Goal: Information Seeking & Learning: Learn about a topic

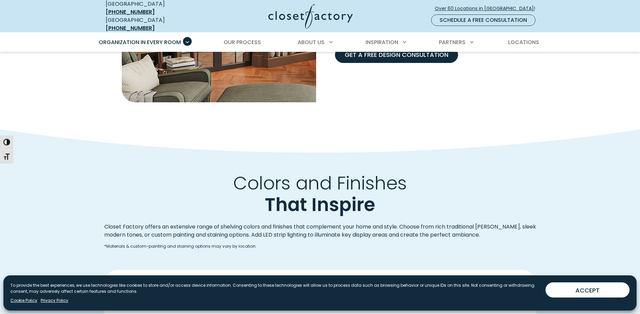
scroll to position [875, 0]
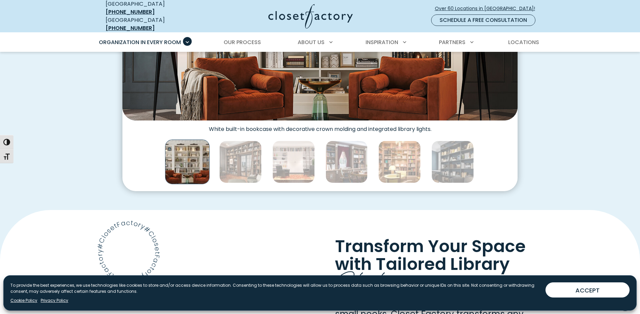
scroll to position [202, 0]
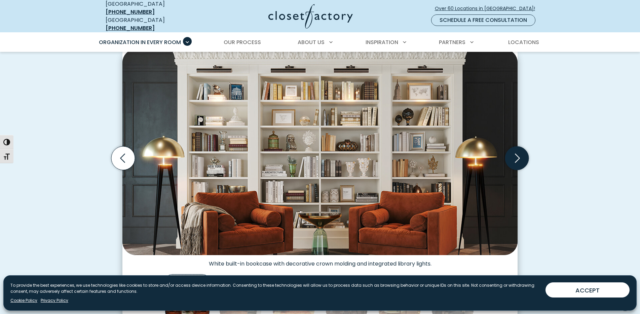
click at [518, 154] on icon "Next slide" at bounding box center [517, 158] width 24 height 24
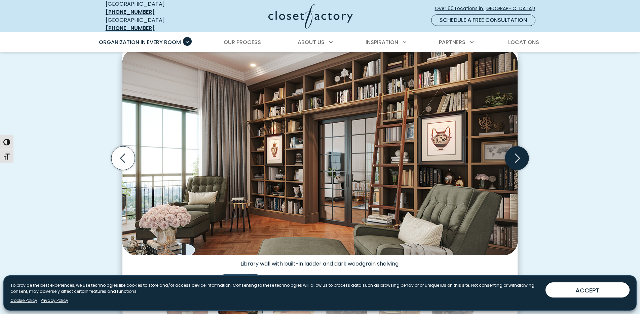
click at [518, 154] on icon "Next slide" at bounding box center [517, 158] width 24 height 24
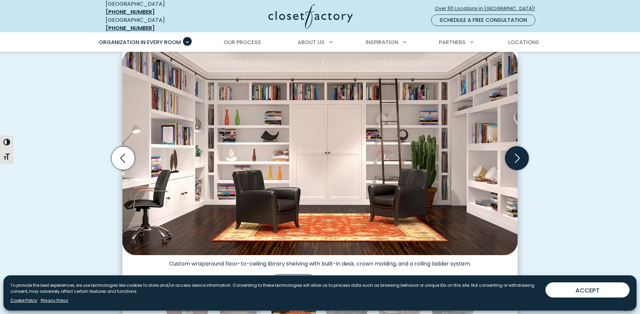
click at [518, 154] on icon "Next slide" at bounding box center [517, 158] width 24 height 24
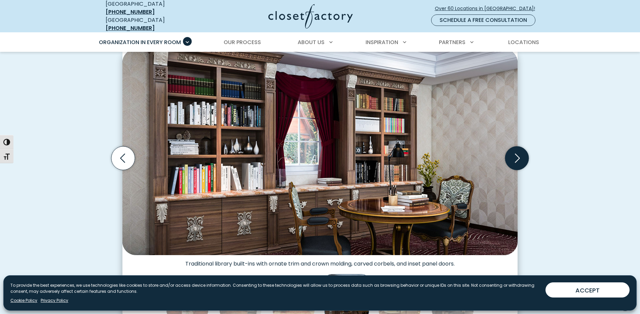
click at [518, 154] on icon "Next slide" at bounding box center [517, 158] width 24 height 24
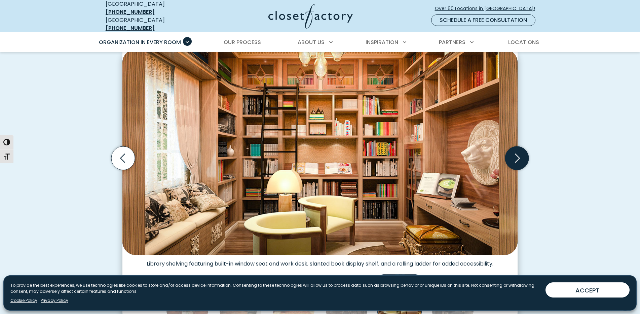
click at [518, 154] on icon "Next slide" at bounding box center [517, 158] width 24 height 24
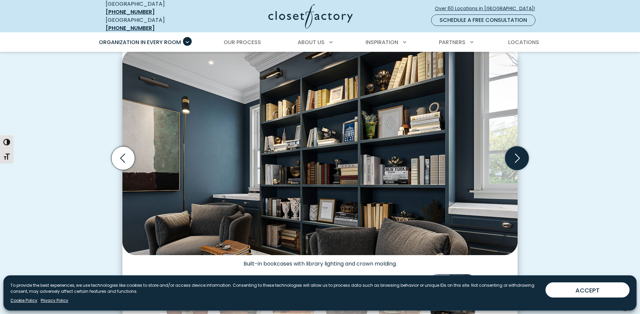
click at [518, 154] on icon "Next slide" at bounding box center [517, 158] width 24 height 24
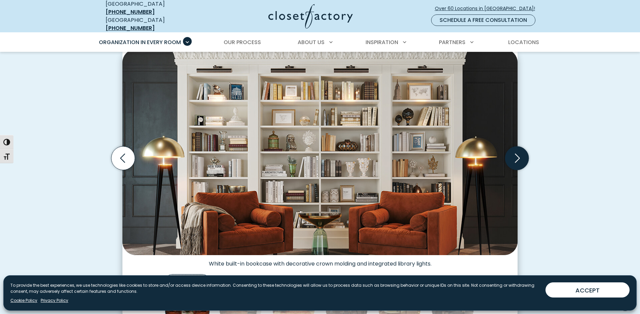
click at [518, 154] on icon "Next slide" at bounding box center [517, 158] width 24 height 24
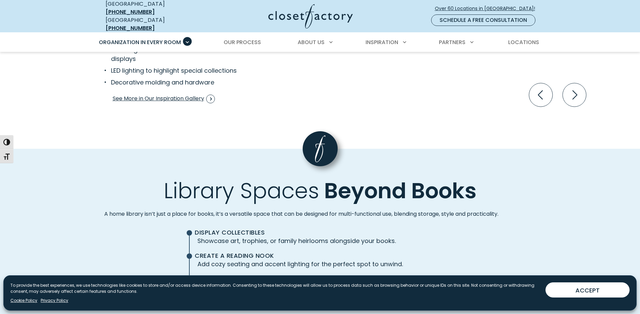
scroll to position [1514, 0]
